Goal: Task Accomplishment & Management: Manage account settings

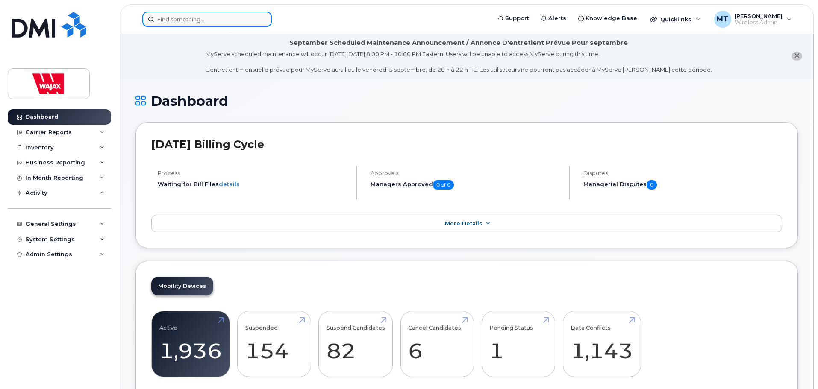
click at [232, 21] on input at bounding box center [206, 19] width 129 height 15
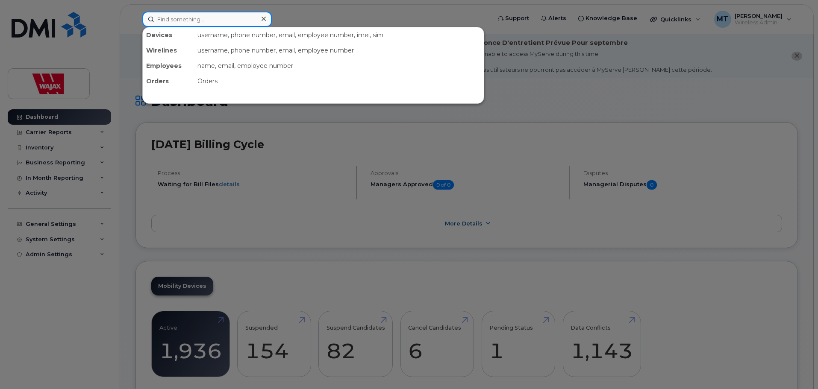
paste input "[PERSON_NAME]"
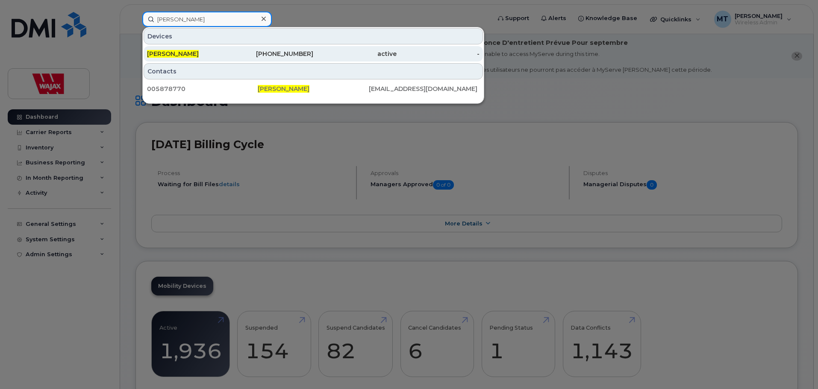
type input "[PERSON_NAME]"
click at [222, 52] on div "[PERSON_NAME]" at bounding box center [188, 54] width 83 height 9
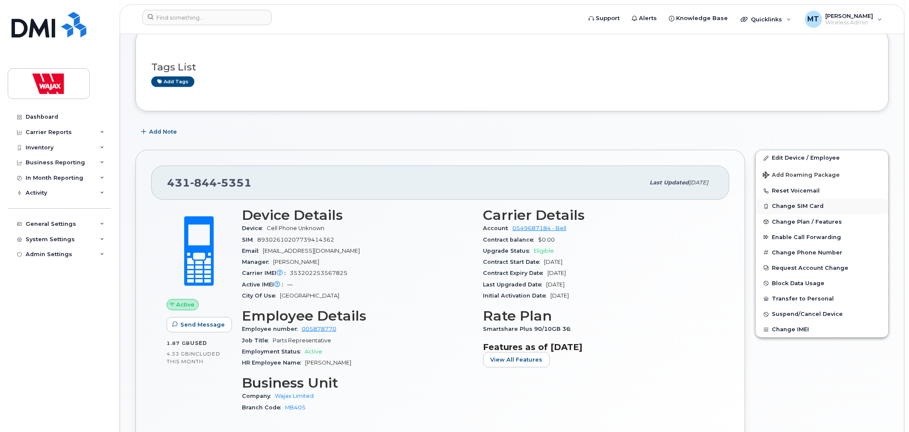
scroll to position [95, 0]
click at [799, 155] on link "Edit Device / Employee" at bounding box center [822, 157] width 132 height 15
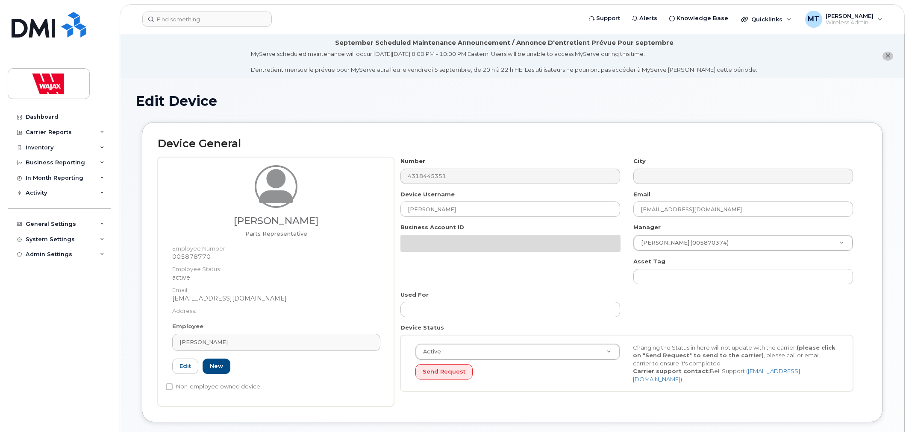
select select "23291732"
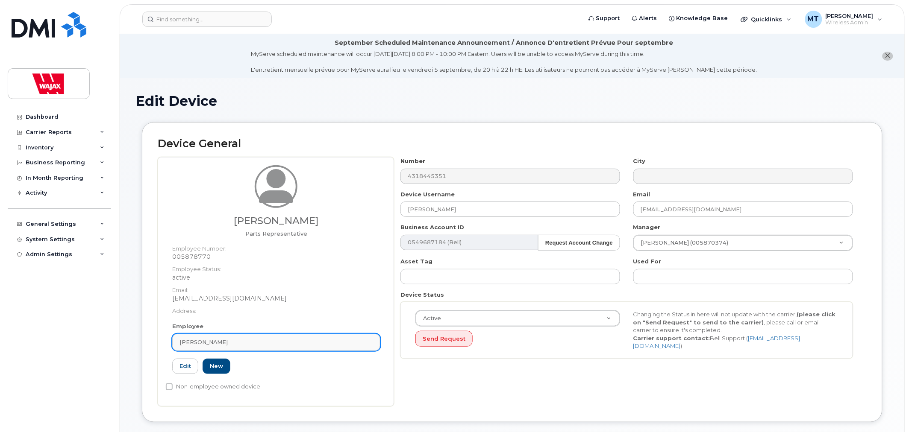
click at [287, 340] on div "[PERSON_NAME]" at bounding box center [276, 342] width 194 height 8
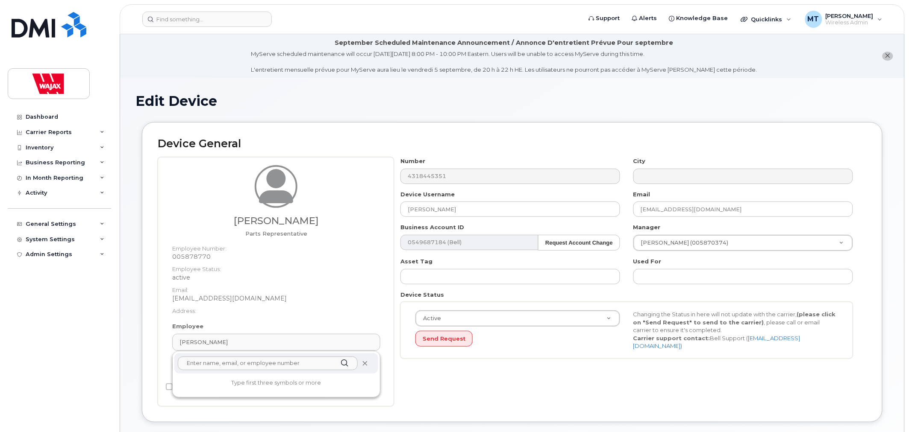
click at [362, 361] on icon at bounding box center [365, 364] width 6 height 6
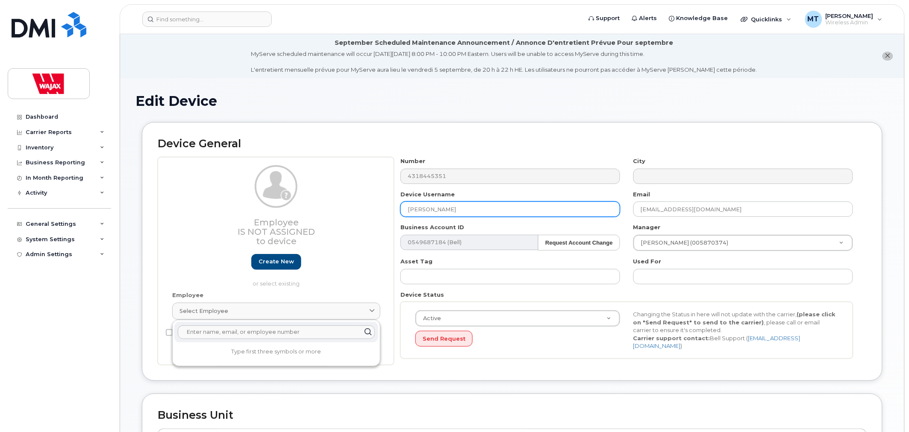
drag, startPoint x: 475, startPoint y: 206, endPoint x: 385, endPoint y: 206, distance: 89.3
click at [385, 206] on div "Employee Is not assigned to device Create new or select existing Employee Selec…" at bounding box center [512, 261] width 709 height 208
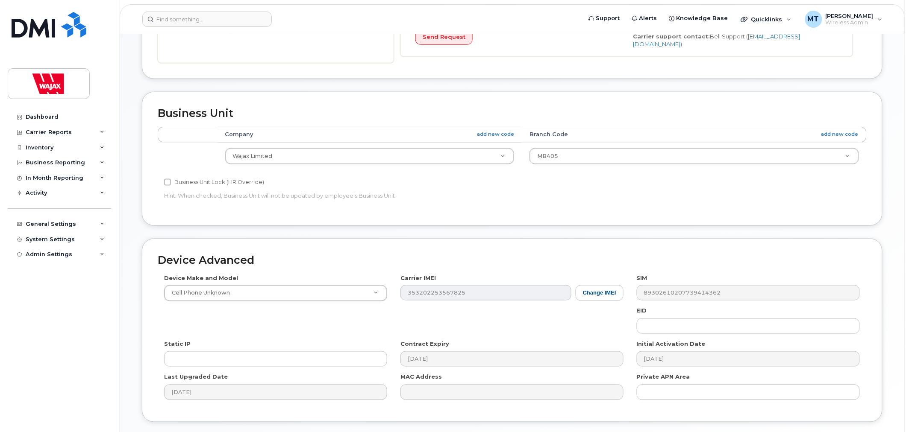
scroll to position [332, 0]
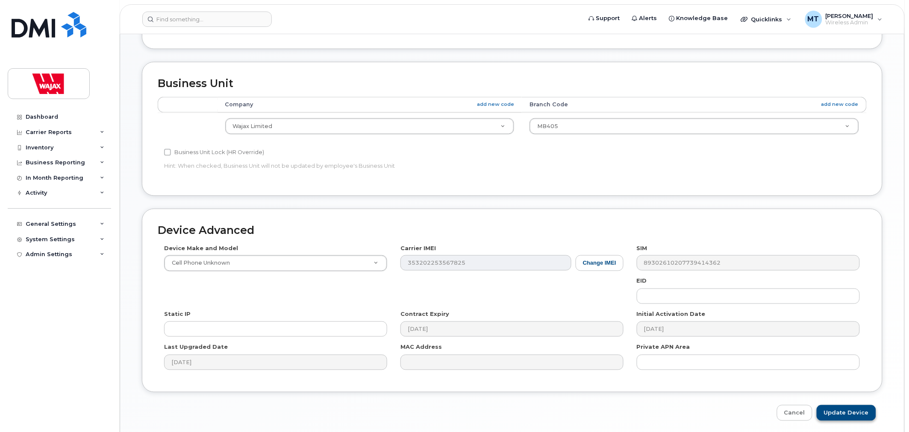
type input "S-[PERSON_NAME]"
click at [832, 406] on input "Update Device" at bounding box center [846, 414] width 59 height 16
type input "Saving..."
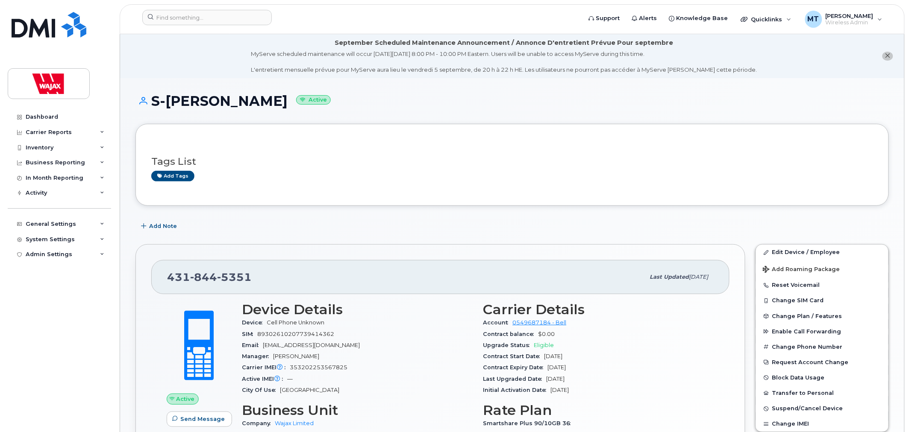
scroll to position [47, 0]
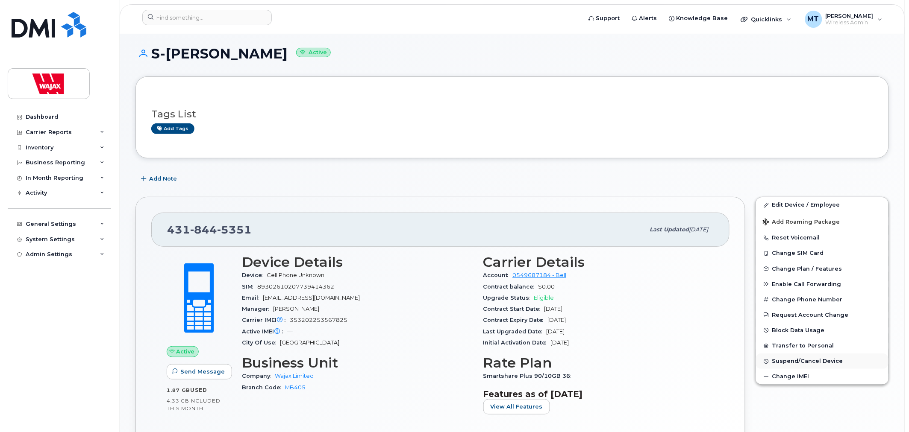
click at [784, 362] on span "Suspend/Cancel Device" at bounding box center [807, 361] width 71 height 6
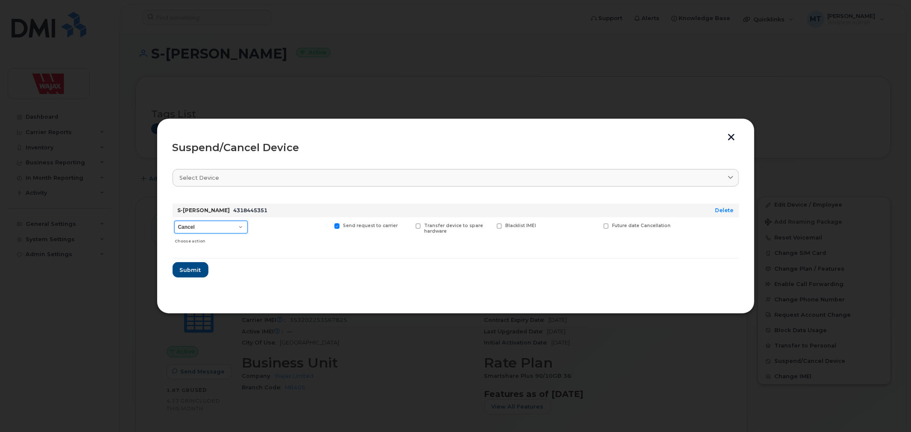
click at [229, 228] on select "Cancel Suspend - Extend Suspension Suspend - Reduced Rate Suspend - Full Rate S…" at bounding box center [210, 227] width 73 height 13
select select "[object Object]"
click at [174, 221] on select "Cancel Suspend - Extend Suspension Suspend - Reduced Rate Suspend - Full Rate S…" at bounding box center [210, 227] width 73 height 13
click at [200, 272] on span "Submit" at bounding box center [189, 270] width 21 height 8
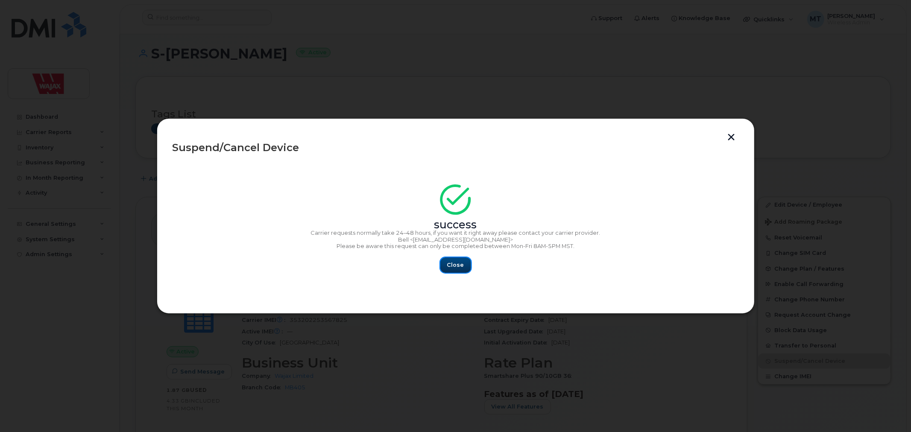
click at [450, 272] on button "Close" at bounding box center [456, 265] width 31 height 15
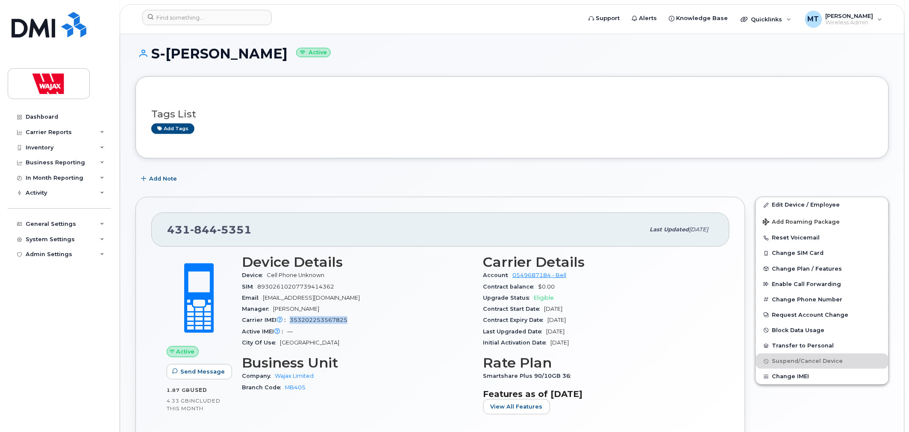
drag, startPoint x: 291, startPoint y: 320, endPoint x: 367, endPoint y: 319, distance: 76.9
click at [367, 319] on div "Carrier IMEI Carrier IMEI is reported during the last billing cycle or change o…" at bounding box center [357, 320] width 231 height 11
copy span "353202253567825"
drag, startPoint x: 256, startPoint y: 55, endPoint x: 169, endPoint y: 53, distance: 86.3
click at [169, 53] on h1 "S-Cale Rockey Active" at bounding box center [511, 53] width 753 height 15
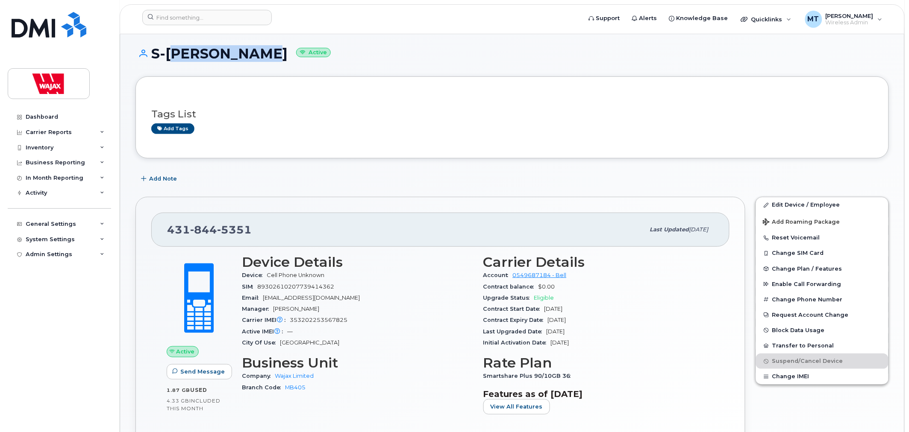
copy h1 "[PERSON_NAME]"
